Goal: Check status: Check status

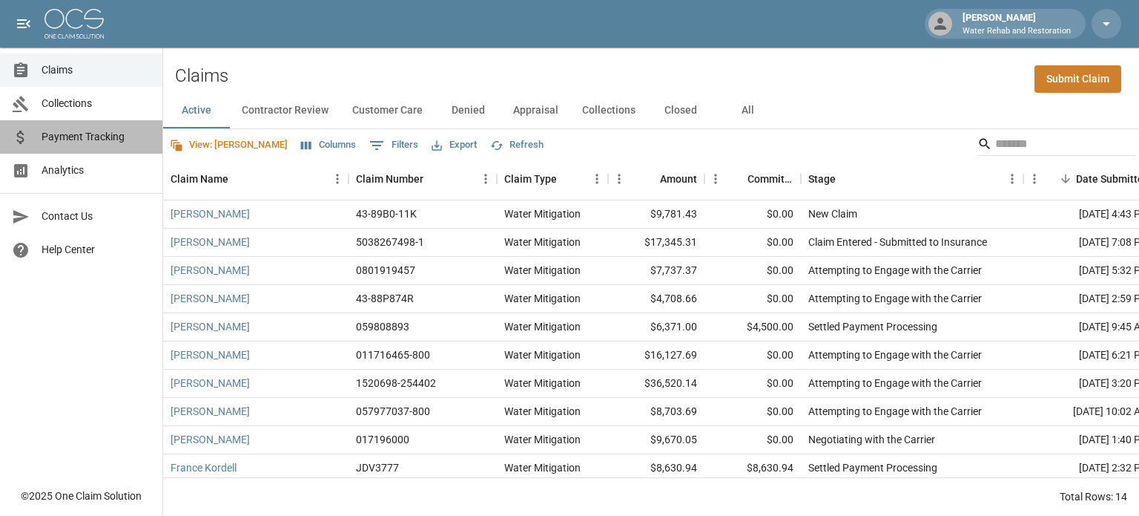
click at [104, 131] on span "Payment Tracking" at bounding box center [96, 137] width 109 height 16
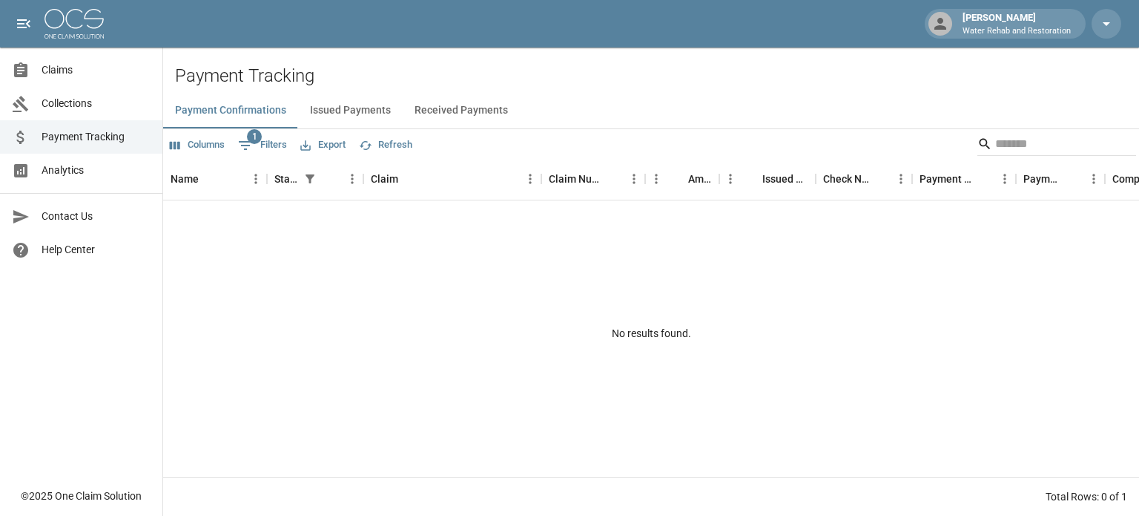
click at [531, 239] on div "No results found." at bounding box center [651, 333] width 976 height 266
click at [369, 100] on button "Issued Payments" at bounding box center [350, 111] width 105 height 36
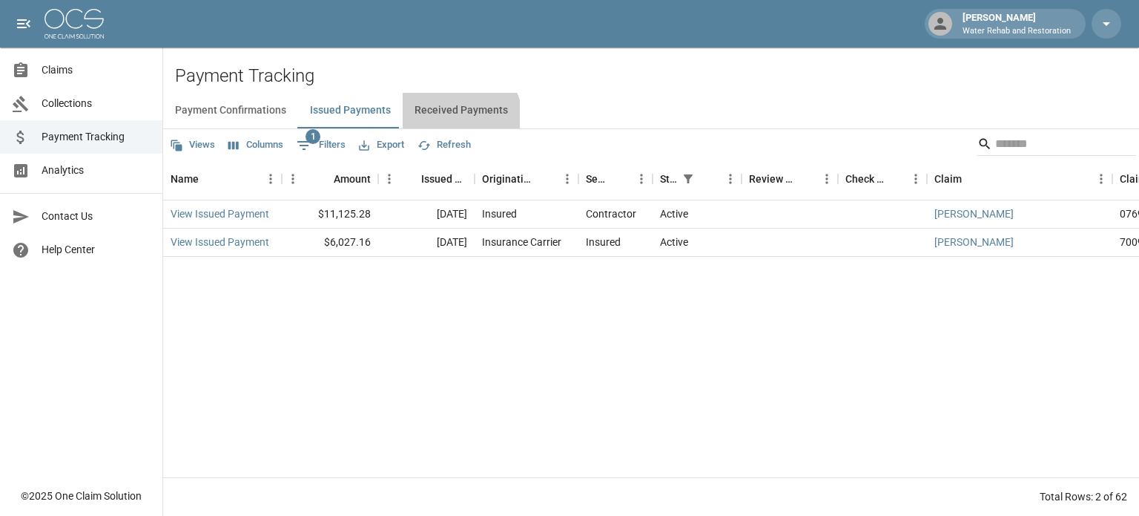
click at [454, 119] on button "Received Payments" at bounding box center [461, 111] width 117 height 36
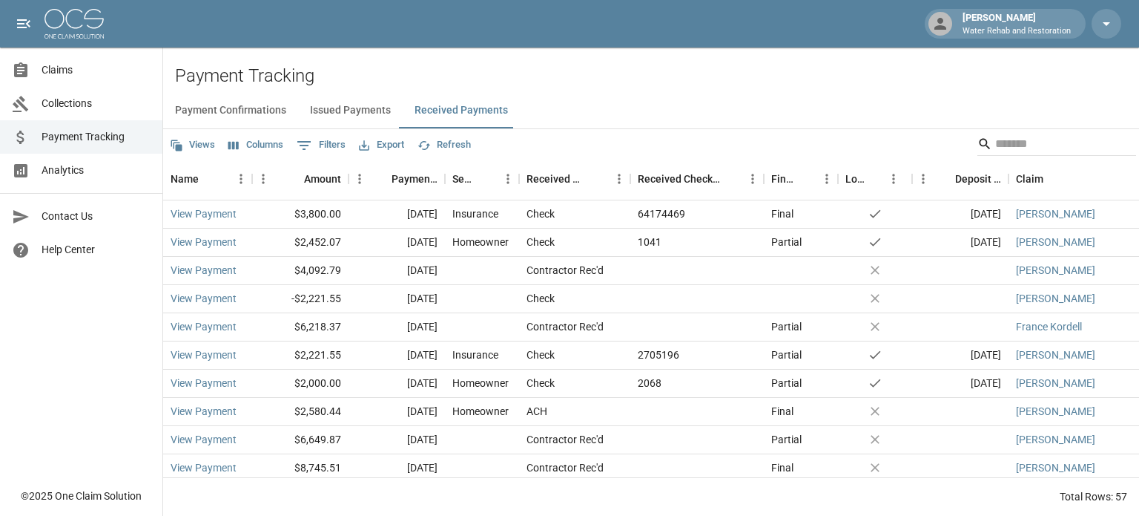
click at [362, 104] on button "Issued Payments" at bounding box center [350, 111] width 105 height 36
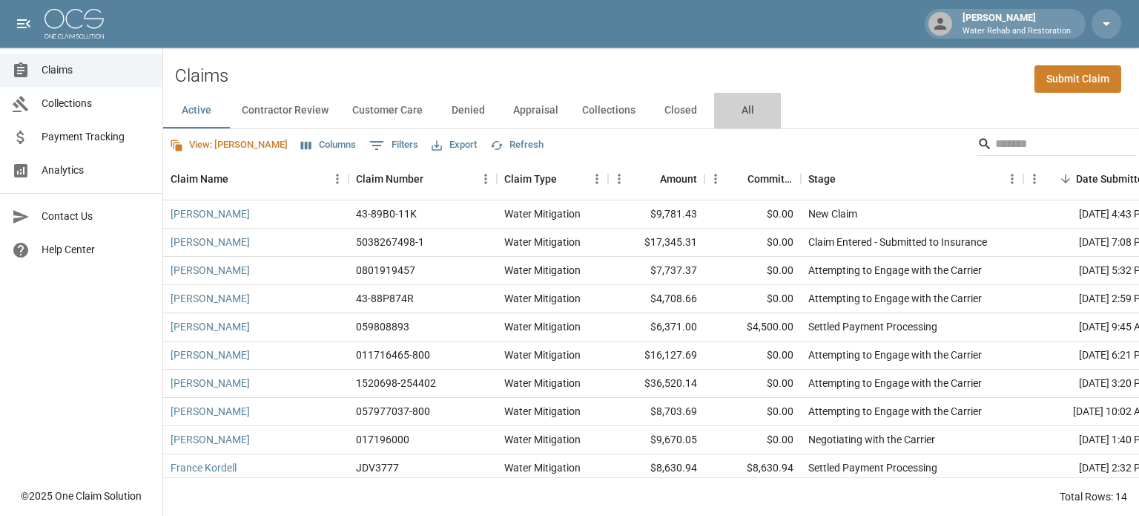
click at [741, 112] on button "All" at bounding box center [747, 111] width 67 height 36
